Goal: Obtain resource: Download file/media

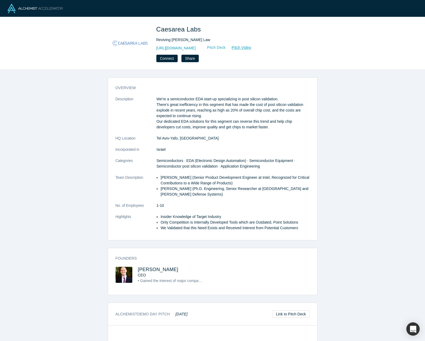
click at [226, 48] on link "Pitch Deck" at bounding box center [213, 48] width 25 height 6
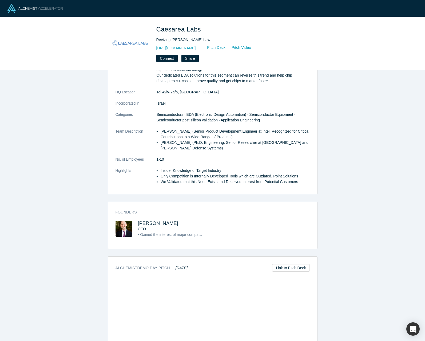
scroll to position [55, 0]
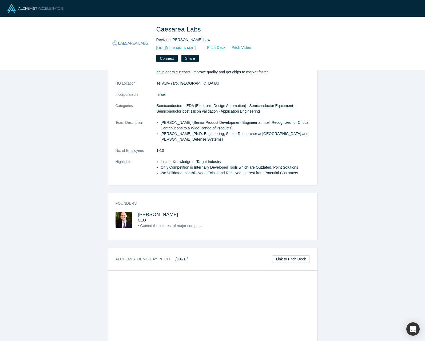
click at [251, 49] on link "Pitch Video" at bounding box center [239, 48] width 26 height 6
